Goal: Find specific page/section: Find specific page/section

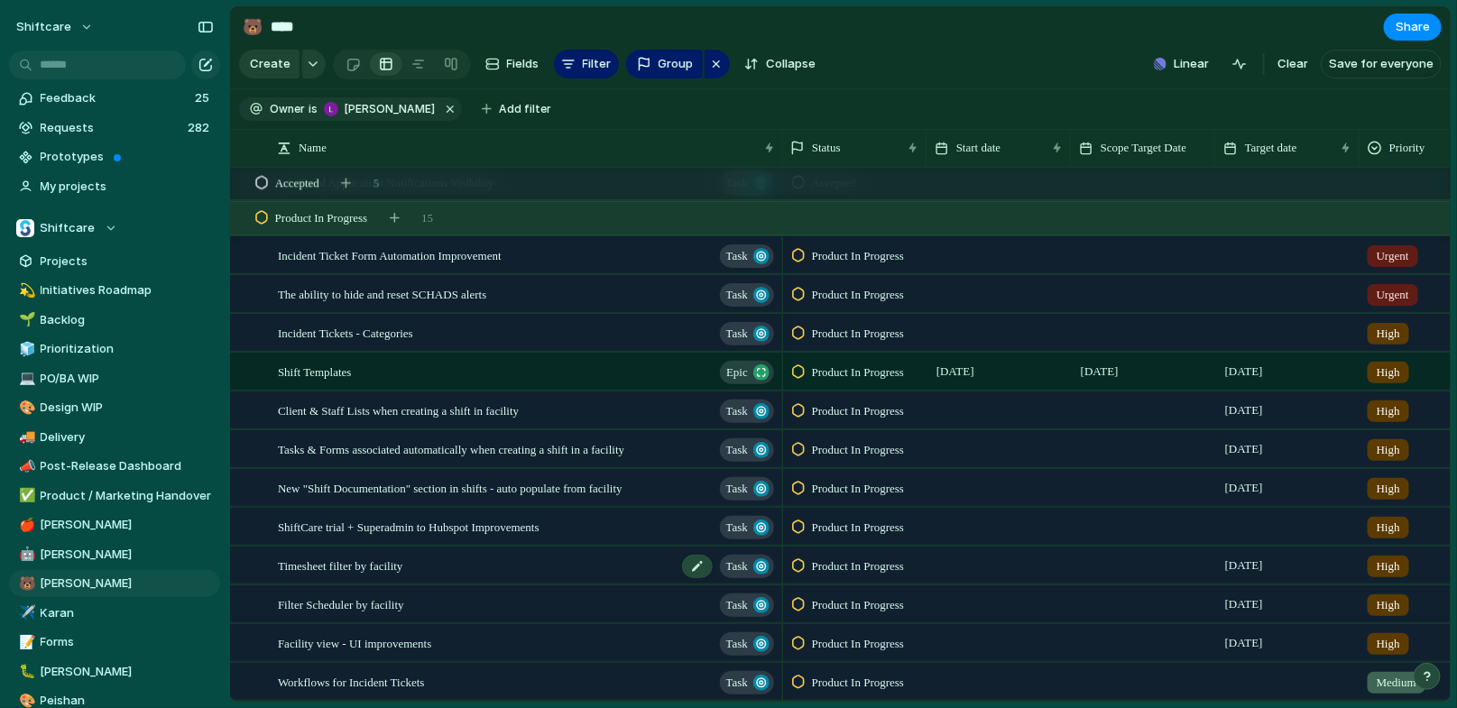
click at [461, 566] on div "Timesheet filter by facility Task" at bounding box center [527, 566] width 499 height 37
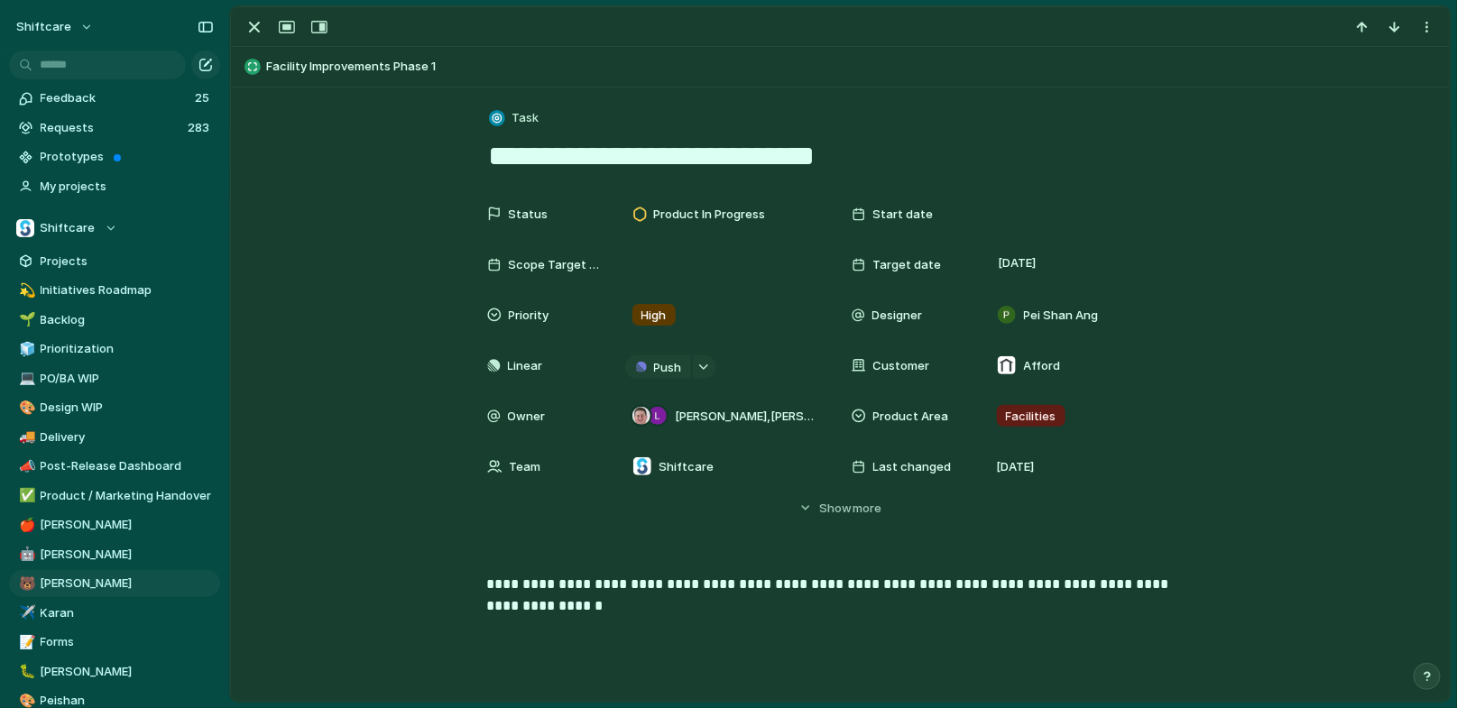
scroll to position [0, 1]
